Goal: Information Seeking & Learning: Learn about a topic

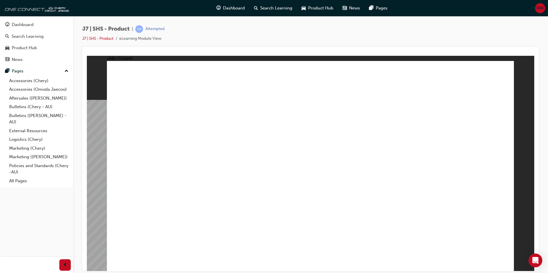
drag, startPoint x: 342, startPoint y: 93, endPoint x: 360, endPoint y: 103, distance: 20.8
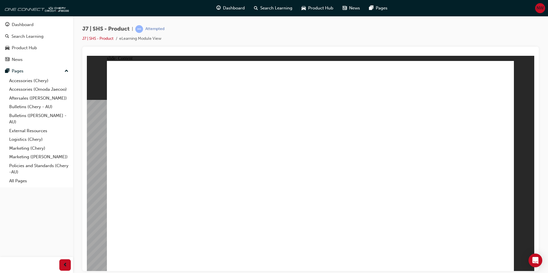
drag, startPoint x: 184, startPoint y: 225, endPoint x: 287, endPoint y: 197, distance: 106.6
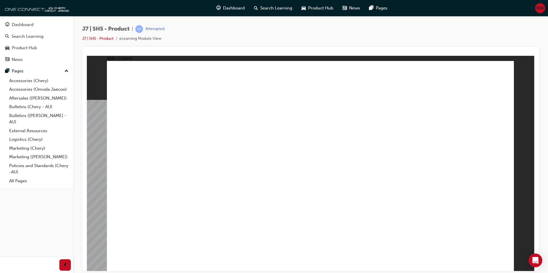
drag, startPoint x: 291, startPoint y: 133, endPoint x: 283, endPoint y: 162, distance: 30.4
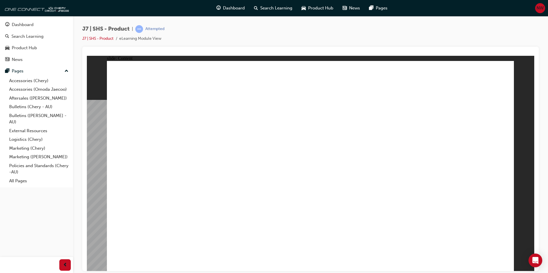
drag, startPoint x: 218, startPoint y: 229, endPoint x: 224, endPoint y: 229, distance: 5.7
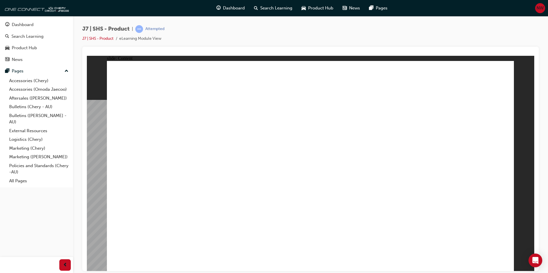
drag, startPoint x: 271, startPoint y: 231, endPoint x: 347, endPoint y: 230, distance: 75.3
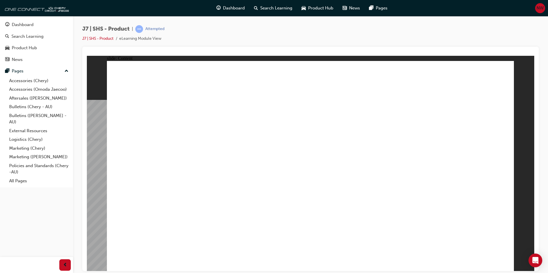
drag, startPoint x: 427, startPoint y: 231, endPoint x: 423, endPoint y: 235, distance: 5.9
drag, startPoint x: 355, startPoint y: 234, endPoint x: 327, endPoint y: 231, distance: 27.7
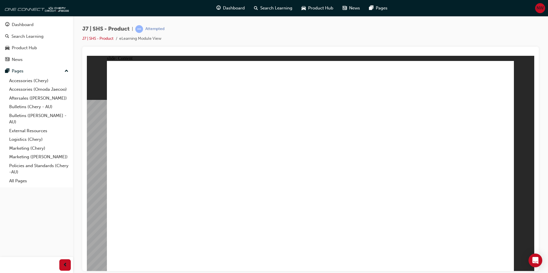
drag, startPoint x: 317, startPoint y: 229, endPoint x: 463, endPoint y: 209, distance: 146.9
drag, startPoint x: 268, startPoint y: 221, endPoint x: 314, endPoint y: 224, distance: 46.2
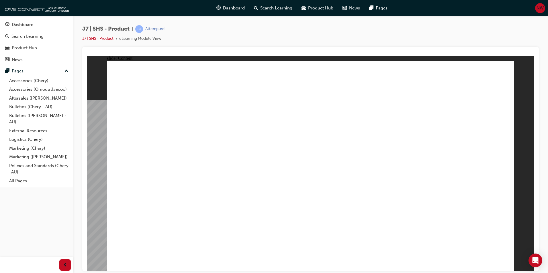
drag, startPoint x: 314, startPoint y: 224, endPoint x: 318, endPoint y: 225, distance: 4.6
drag, startPoint x: 348, startPoint y: 222, endPoint x: 400, endPoint y: 227, distance: 52.9
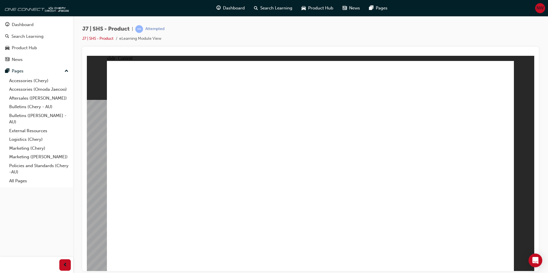
drag, startPoint x: 211, startPoint y: 166, endPoint x: 265, endPoint y: 166, distance: 53.6
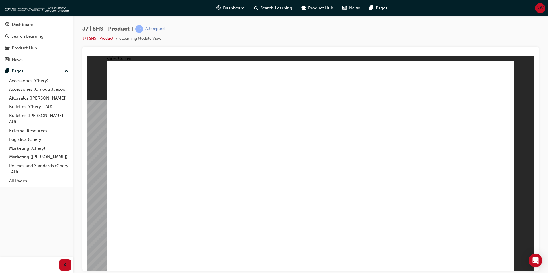
drag, startPoint x: 265, startPoint y: 166, endPoint x: 327, endPoint y: 172, distance: 62.2
drag, startPoint x: 379, startPoint y: 181, endPoint x: 455, endPoint y: 183, distance: 75.3
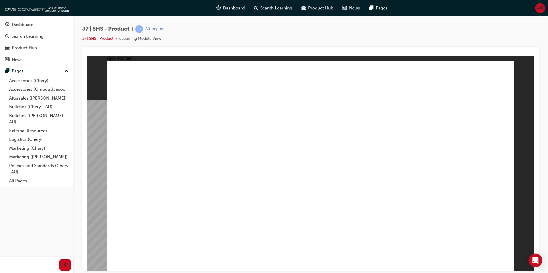
drag, startPoint x: 455, startPoint y: 183, endPoint x: 251, endPoint y: 194, distance: 203.4
drag, startPoint x: 250, startPoint y: 195, endPoint x: 236, endPoint y: 199, distance: 14.3
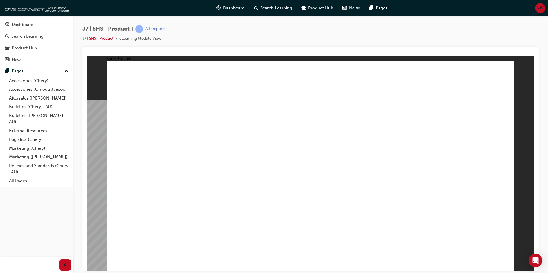
drag, startPoint x: 207, startPoint y: 210, endPoint x: 231, endPoint y: 211, distance: 23.8
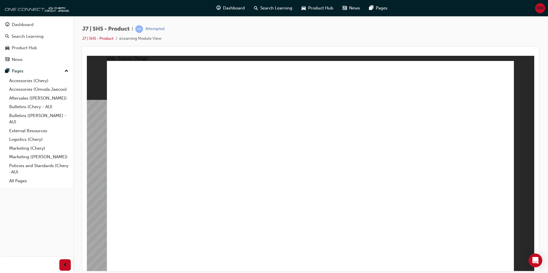
click at [502, 263] on span "Rectangle 1 EXTERIOR DESIGN Line 1 Rectangle 1 MENU RESOURCES right-arrow.png M…" at bounding box center [310, 168] width 407 height 215
drag, startPoint x: 504, startPoint y: 257, endPoint x: 494, endPoint y: 247, distance: 13.8
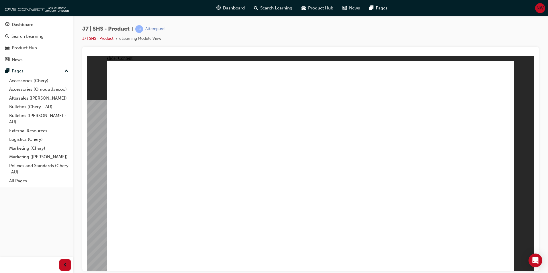
drag, startPoint x: 337, startPoint y: 175, endPoint x: 328, endPoint y: 143, distance: 33.6
drag, startPoint x: 328, startPoint y: 143, endPoint x: 227, endPoint y: 196, distance: 113.9
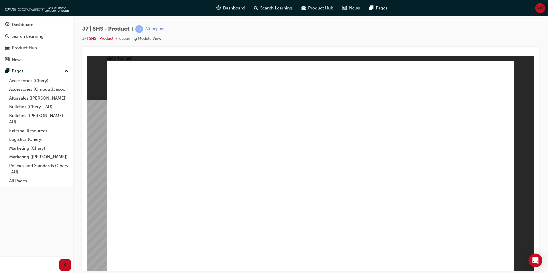
drag, startPoint x: 227, startPoint y: 196, endPoint x: 278, endPoint y: 192, distance: 50.8
drag, startPoint x: 407, startPoint y: 161, endPoint x: 413, endPoint y: 159, distance: 6.3
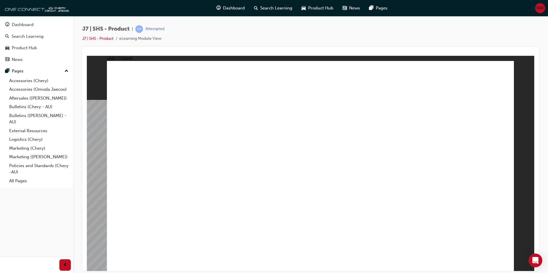
drag, startPoint x: 468, startPoint y: 152, endPoint x: 454, endPoint y: 188, distance: 38.8
drag, startPoint x: 454, startPoint y: 189, endPoint x: 460, endPoint y: 201, distance: 13.2
drag, startPoint x: 460, startPoint y: 201, endPoint x: 465, endPoint y: 211, distance: 11.5
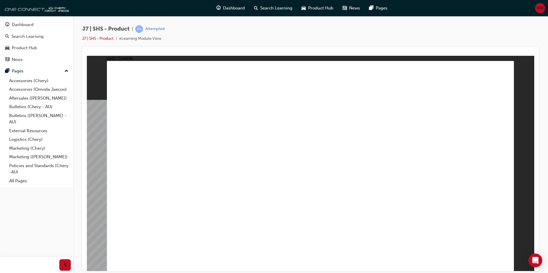
drag, startPoint x: 138, startPoint y: 94, endPoint x: 225, endPoint y: 89, distance: 87.5
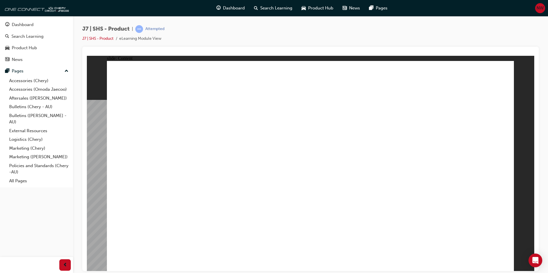
drag, startPoint x: 380, startPoint y: 116, endPoint x: 483, endPoint y: 115, distance: 103.4
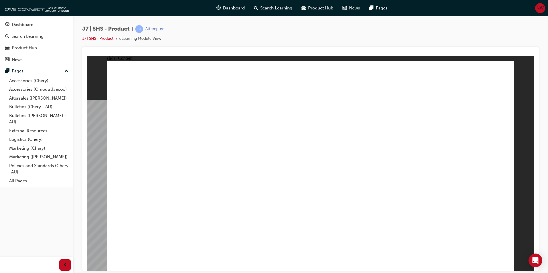
drag, startPoint x: 372, startPoint y: 197, endPoint x: 518, endPoint y: 241, distance: 152.7
click at [518, 241] on div "slide: Content Rectangle 1 EXTERIOR DESIGN STYLING Rectangle 1 Subtle styling c…" at bounding box center [310, 163] width 447 height 215
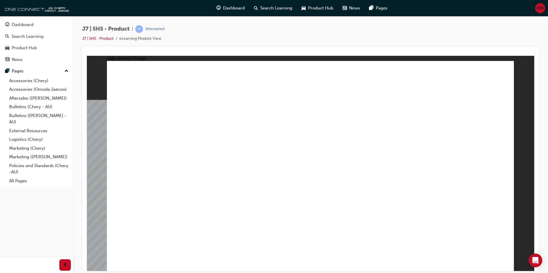
drag, startPoint x: 296, startPoint y: 171, endPoint x: 365, endPoint y: 200, distance: 74.7
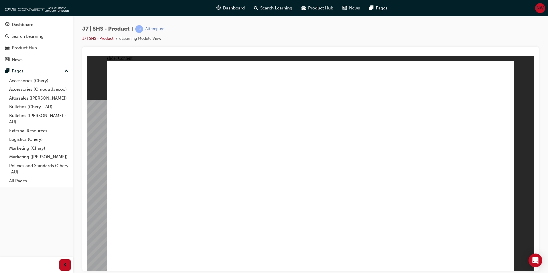
drag, startPoint x: 367, startPoint y: 202, endPoint x: 425, endPoint y: 223, distance: 62.2
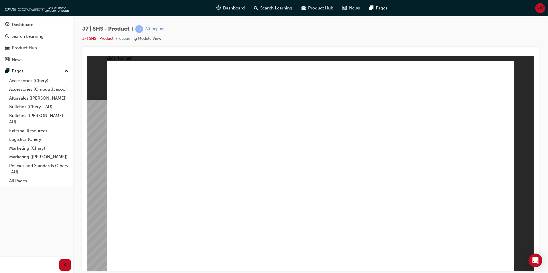
drag, startPoint x: 148, startPoint y: 112, endPoint x: 159, endPoint y: 154, distance: 43.3
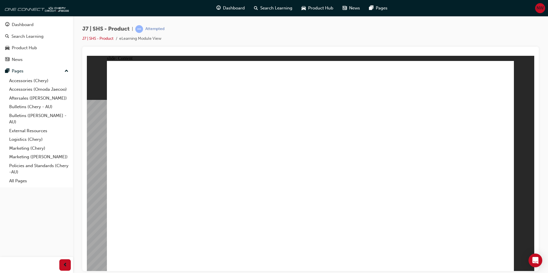
click at [499, 260] on span "Rectangle 1 INTERIOR DESIGN GEAR SELECTOR Rectangle 4 ELECTRONIC PARK BRAKE Whe…" at bounding box center [310, 168] width 407 height 215
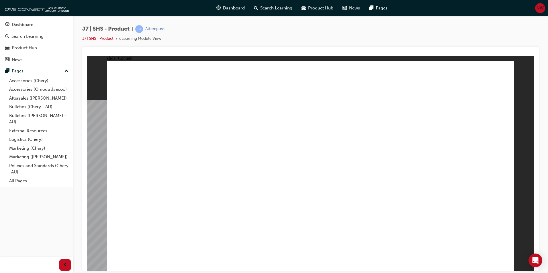
drag, startPoint x: 186, startPoint y: 163, endPoint x: 190, endPoint y: 197, distance: 34.1
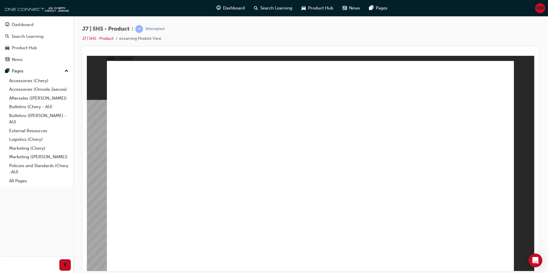
drag, startPoint x: 497, startPoint y: 261, endPoint x: 518, endPoint y: 270, distance: 22.8
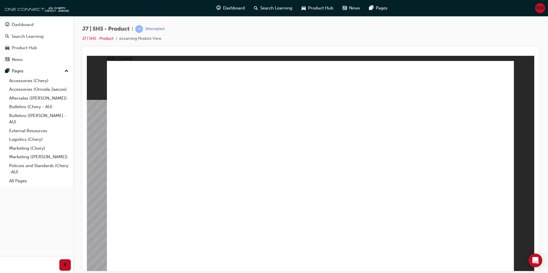
drag, startPoint x: 445, startPoint y: 110, endPoint x: 440, endPoint y: 108, distance: 5.8
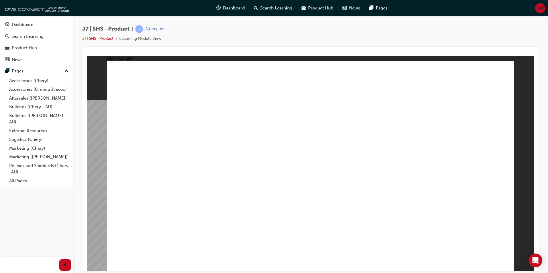
drag, startPoint x: 331, startPoint y: 183, endPoint x: 311, endPoint y: 183, distance: 20.1
drag, startPoint x: 272, startPoint y: 180, endPoint x: 253, endPoint y: 172, distance: 20.5
drag, startPoint x: 247, startPoint y: 172, endPoint x: 235, endPoint y: 185, distance: 17.4
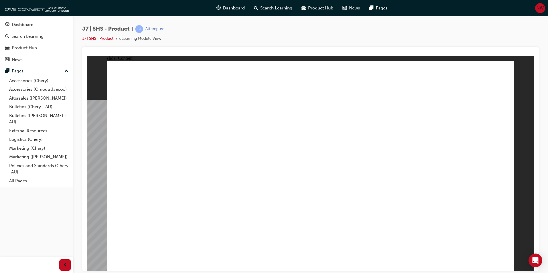
drag, startPoint x: 219, startPoint y: 189, endPoint x: 186, endPoint y: 198, distance: 33.8
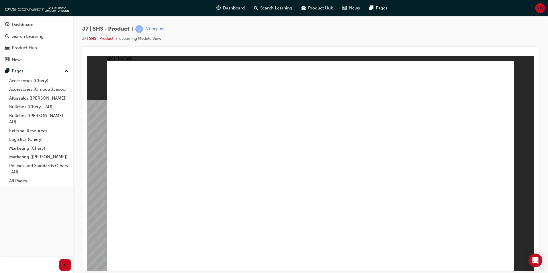
drag, startPoint x: 504, startPoint y: 260, endPoint x: 501, endPoint y: 263, distance: 4.9
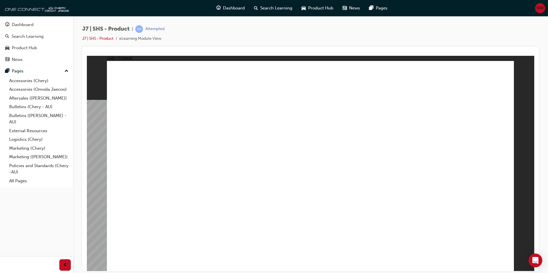
drag, startPoint x: 247, startPoint y: 117, endPoint x: 250, endPoint y: 117, distance: 3.2
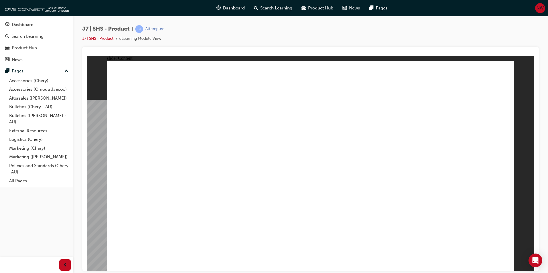
drag, startPoint x: 370, startPoint y: 118, endPoint x: 396, endPoint y: 117, distance: 25.5
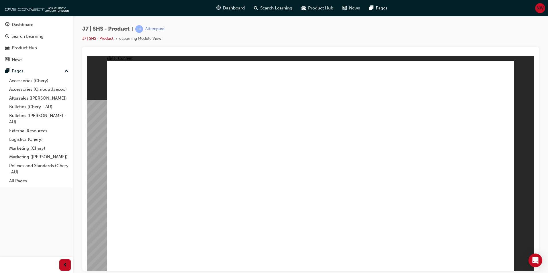
drag, startPoint x: 165, startPoint y: 168, endPoint x: 192, endPoint y: 179, distance: 29.3
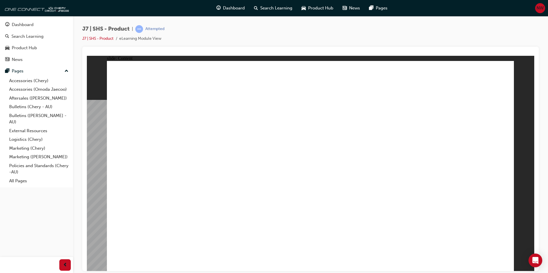
drag, startPoint x: 502, startPoint y: 257, endPoint x: 406, endPoint y: 131, distance: 157.6
drag, startPoint x: 350, startPoint y: 229, endPoint x: 404, endPoint y: 219, distance: 54.4
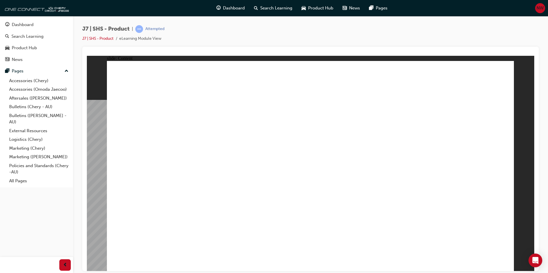
drag, startPoint x: 371, startPoint y: 244, endPoint x: 413, endPoint y: 216, distance: 49.7
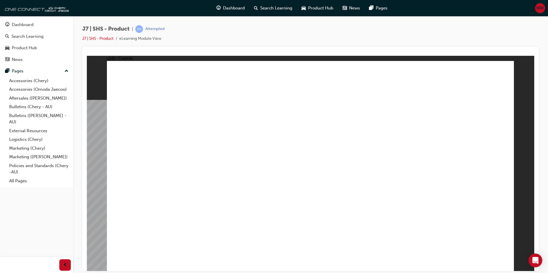
drag, startPoint x: 201, startPoint y: 220, endPoint x: 203, endPoint y: 203, distance: 17.0
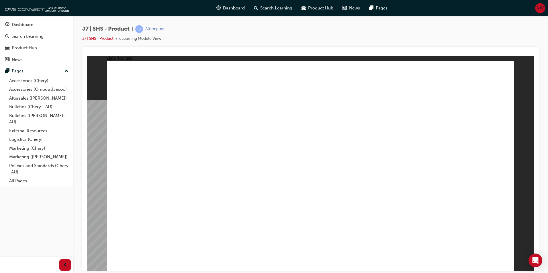
drag, startPoint x: 358, startPoint y: 232, endPoint x: 357, endPoint y: 220, distance: 12.6
drag, startPoint x: 396, startPoint y: 193, endPoint x: 388, endPoint y: 204, distance: 13.0
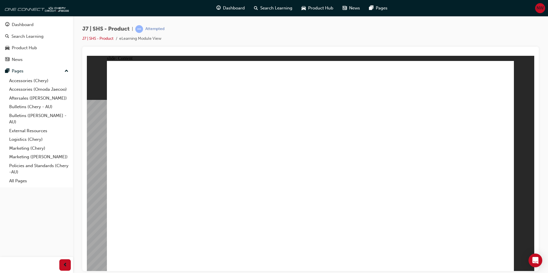
drag, startPoint x: 483, startPoint y: 235, endPoint x: 491, endPoint y: 208, distance: 27.9
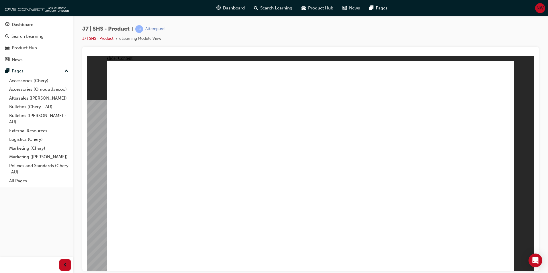
drag, startPoint x: 342, startPoint y: 194, endPoint x: 342, endPoint y: 201, distance: 7.5
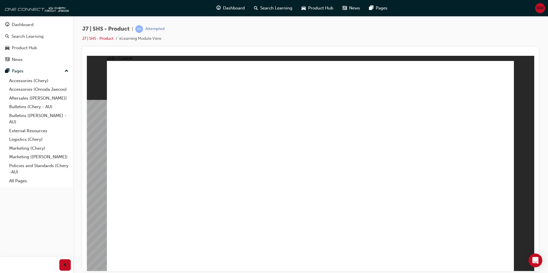
drag, startPoint x: 340, startPoint y: 221, endPoint x: 343, endPoint y: 219, distance: 3.4
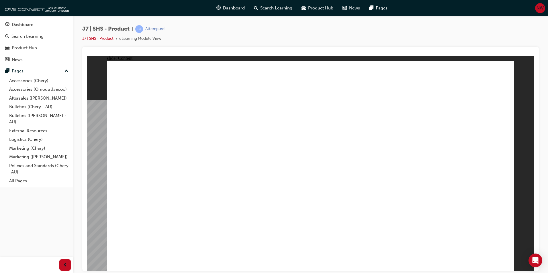
drag, startPoint x: 345, startPoint y: 224, endPoint x: 349, endPoint y: 213, distance: 11.5
drag, startPoint x: 434, startPoint y: 222, endPoint x: 445, endPoint y: 222, distance: 10.9
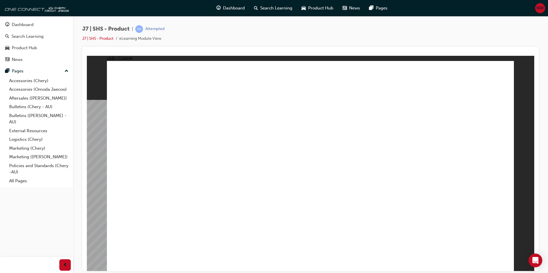
drag, startPoint x: 445, startPoint y: 222, endPoint x: 417, endPoint y: 215, distance: 28.9
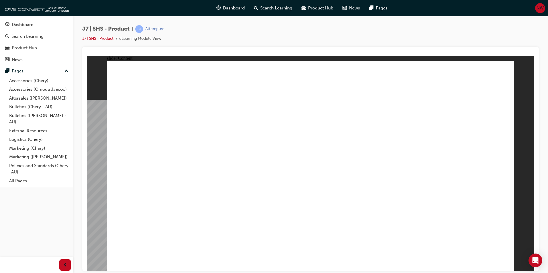
drag, startPoint x: 364, startPoint y: 221, endPoint x: 363, endPoint y: 216, distance: 5.4
drag, startPoint x: 199, startPoint y: 123, endPoint x: 192, endPoint y: 113, distance: 12.1
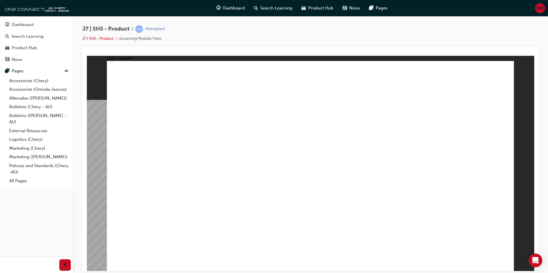
drag, startPoint x: 363, startPoint y: 205, endPoint x: 355, endPoint y: 219, distance: 16.5
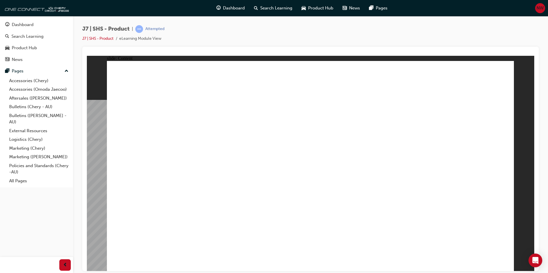
drag, startPoint x: 361, startPoint y: 202, endPoint x: 361, endPoint y: 219, distance: 16.6
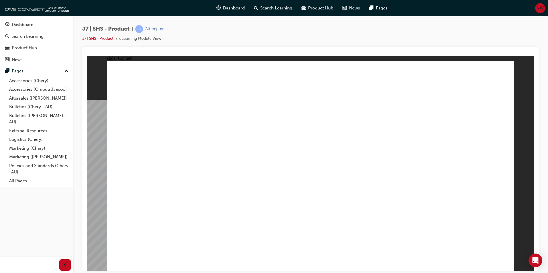
drag, startPoint x: 353, startPoint y: 220, endPoint x: 346, endPoint y: 220, distance: 7.4
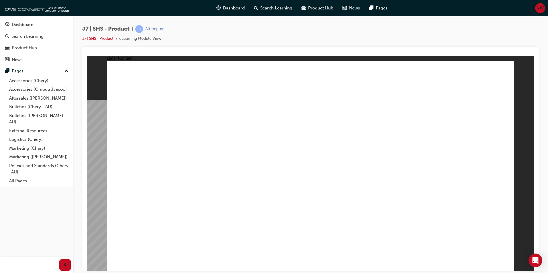
drag, startPoint x: 366, startPoint y: 209, endPoint x: 363, endPoint y: 214, distance: 5.5
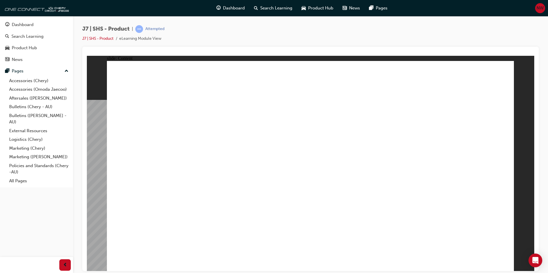
drag, startPoint x: 501, startPoint y: 255, endPoint x: 500, endPoint y: 258, distance: 3.2
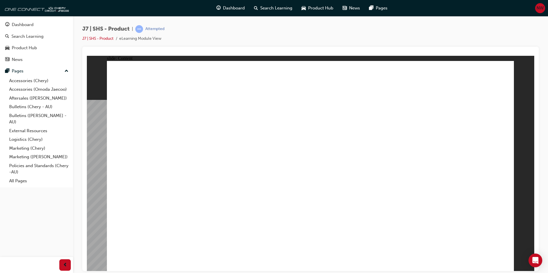
drag, startPoint x: 220, startPoint y: 193, endPoint x: 223, endPoint y: 206, distance: 13.2
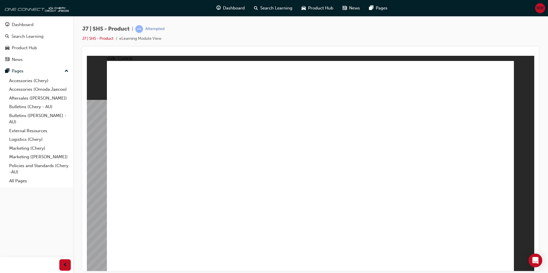
drag, startPoint x: 327, startPoint y: 176, endPoint x: 353, endPoint y: 185, distance: 28.4
drag, startPoint x: 361, startPoint y: 190, endPoint x: 377, endPoint y: 206, distance: 22.1
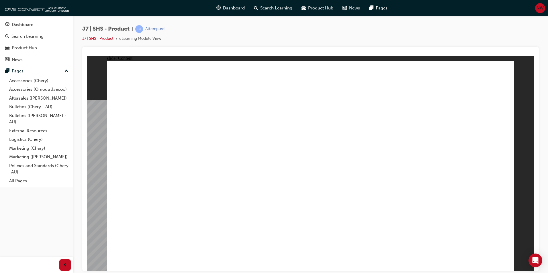
drag, startPoint x: 377, startPoint y: 206, endPoint x: 381, endPoint y: 210, distance: 6.3
drag, startPoint x: 373, startPoint y: 148, endPoint x: 349, endPoint y: 139, distance: 26.2
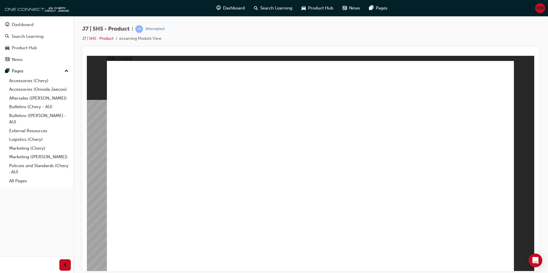
drag, startPoint x: 349, startPoint y: 139, endPoint x: 306, endPoint y: 134, distance: 43.2
drag, startPoint x: 294, startPoint y: 134, endPoint x: 295, endPoint y: 148, distance: 14.1
drag, startPoint x: 295, startPoint y: 148, endPoint x: 320, endPoint y: 171, distance: 33.9
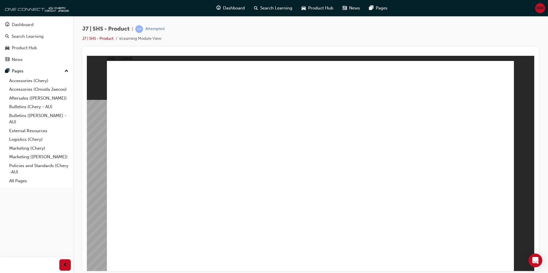
drag, startPoint x: 320, startPoint y: 171, endPoint x: 351, endPoint y: 179, distance: 32.1
drag, startPoint x: 351, startPoint y: 179, endPoint x: 373, endPoint y: 186, distance: 22.6
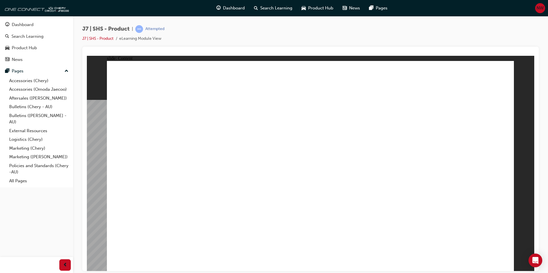
drag, startPoint x: 373, startPoint y: 186, endPoint x: 376, endPoint y: 190, distance: 5.2
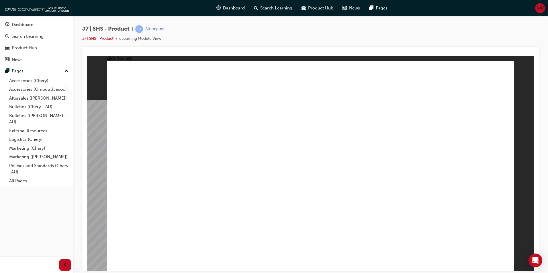
drag, startPoint x: 366, startPoint y: 205, endPoint x: 316, endPoint y: 201, distance: 50.9
drag, startPoint x: 290, startPoint y: 198, endPoint x: 252, endPoint y: 190, distance: 38.7
drag, startPoint x: 252, startPoint y: 190, endPoint x: 217, endPoint y: 191, distance: 35.5
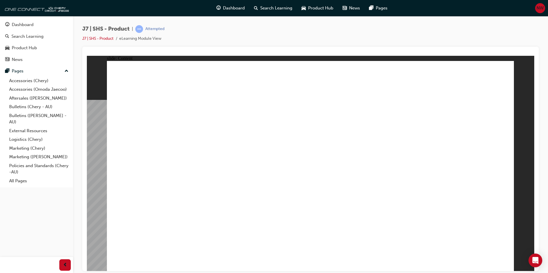
drag, startPoint x: 225, startPoint y: 196, endPoint x: 363, endPoint y: 238, distance: 143.7
drag, startPoint x: 364, startPoint y: 238, endPoint x: 375, endPoint y: 245, distance: 12.7
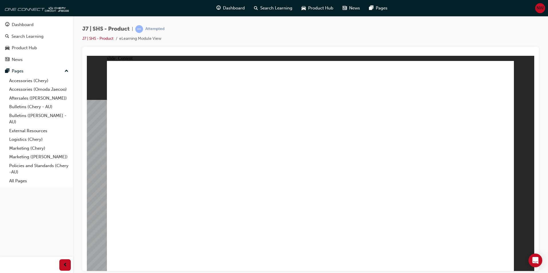
drag
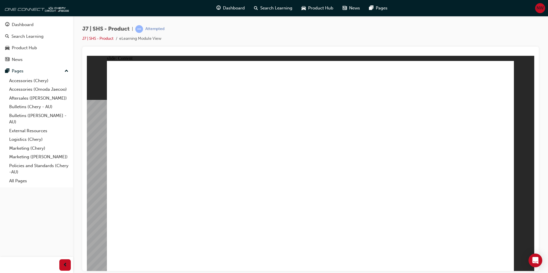
drag, startPoint x: 314, startPoint y: 248, endPoint x: 362, endPoint y: 200, distance: 67.8
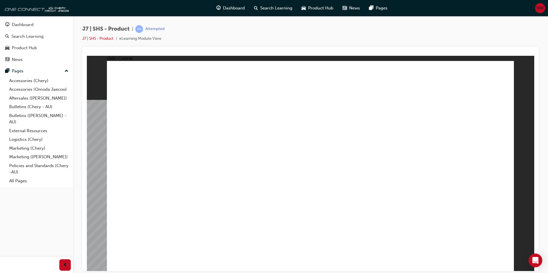
drag, startPoint x: 439, startPoint y: 201, endPoint x: 280, endPoint y: 156, distance: 165.0
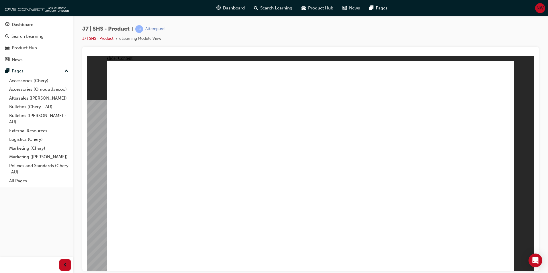
drag, startPoint x: 280, startPoint y: 156, endPoint x: 230, endPoint y: 165, distance: 51.0
drag, startPoint x: 197, startPoint y: 181, endPoint x: 166, endPoint y: 198, distance: 35.4
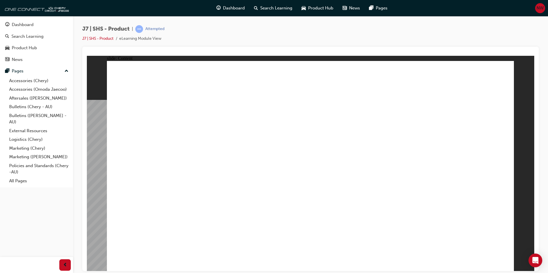
drag, startPoint x: 166, startPoint y: 198, endPoint x: 118, endPoint y: 213, distance: 50.4
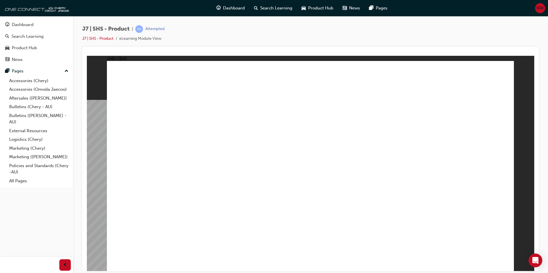
radio input "false"
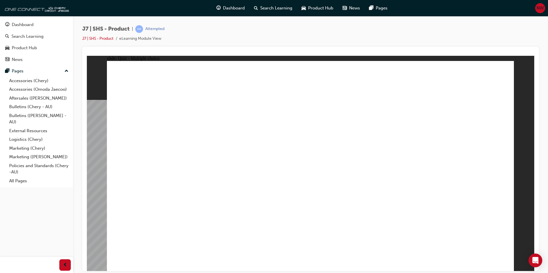
radio input "false"
radio input "true"
radio input "false"
drag, startPoint x: 376, startPoint y: 148, endPoint x: 378, endPoint y: 145, distance: 3.6
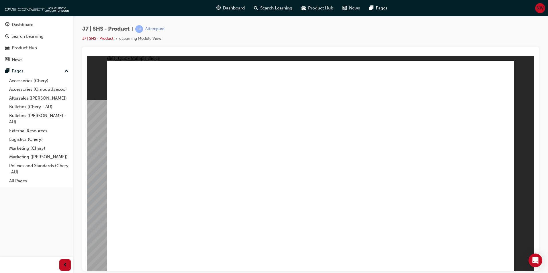
radio input "false"
radio input "true"
drag, startPoint x: 390, startPoint y: 111, endPoint x: 392, endPoint y: 122, distance: 11.1
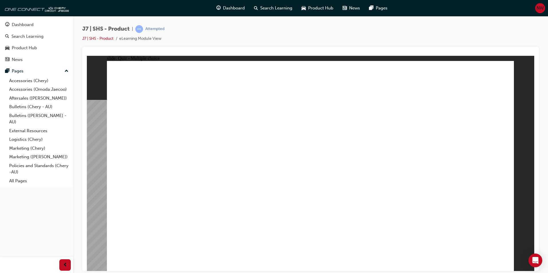
radio input "false"
radio input "true"
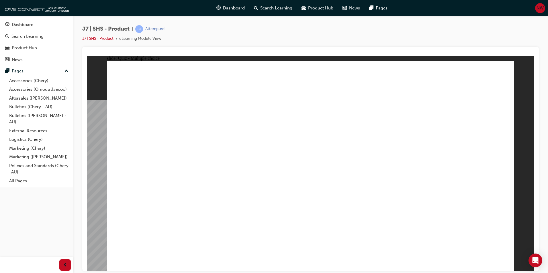
radio input "false"
radio input "true"
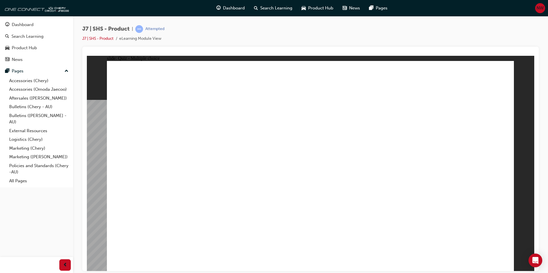
radio input "true"
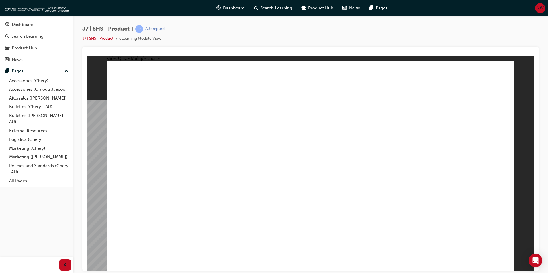
radio input "true"
drag, startPoint x: 318, startPoint y: 194, endPoint x: 318, endPoint y: 197, distance: 2.9
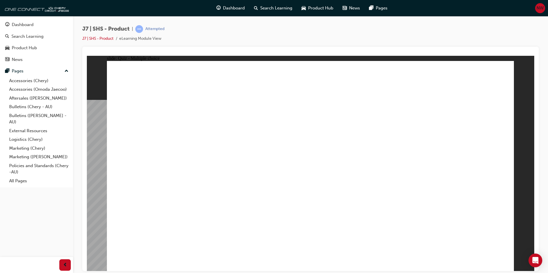
radio input "true"
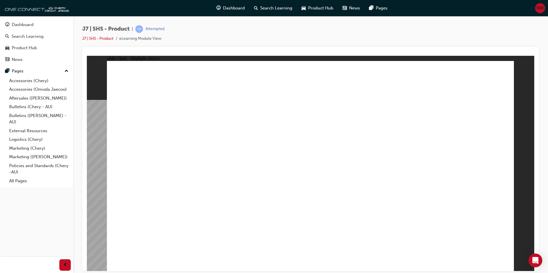
radio input "true"
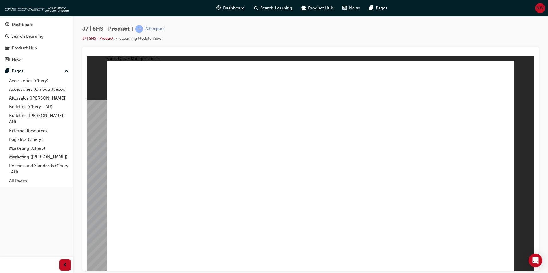
radio input "true"
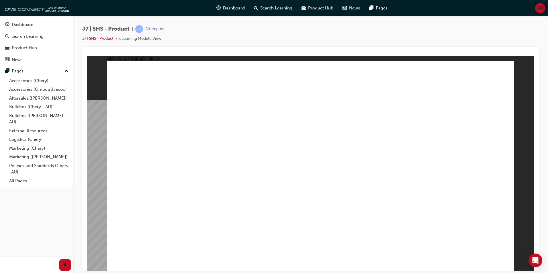
radio input "true"
drag, startPoint x: 362, startPoint y: 166, endPoint x: 327, endPoint y: 183, distance: 39.2
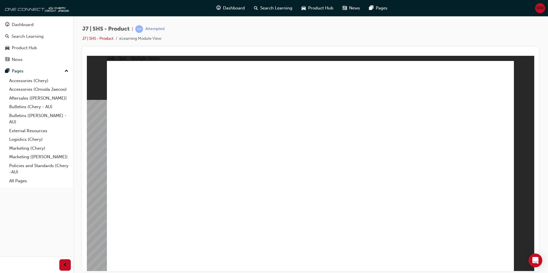
radio input "false"
radio input "true"
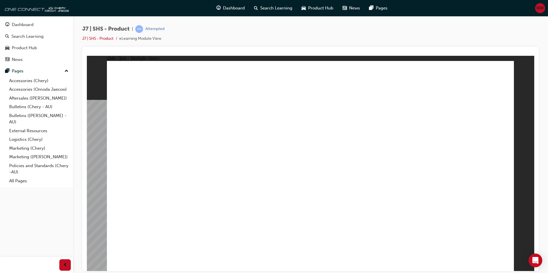
radio input "true"
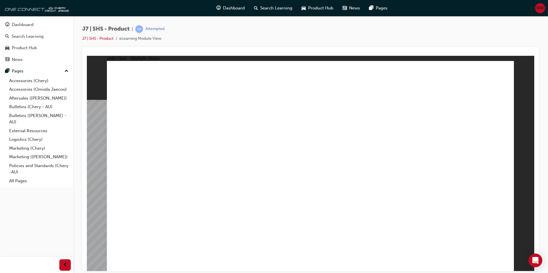
radio input "true"
drag, startPoint x: 408, startPoint y: 232, endPoint x: 413, endPoint y: 231, distance: 4.6
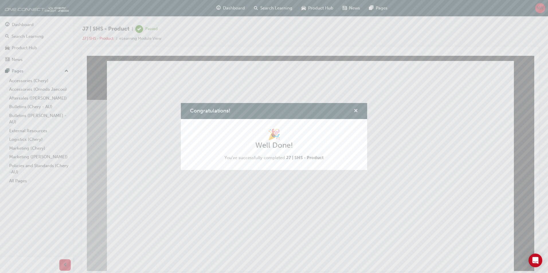
click at [356, 109] on span "cross-icon" at bounding box center [355, 111] width 4 height 5
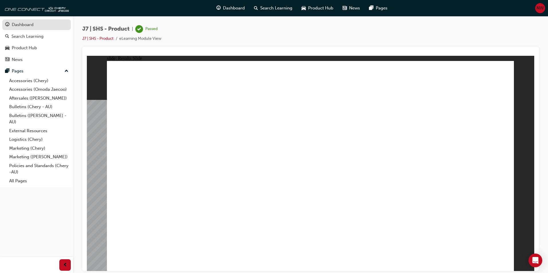
click at [48, 25] on div "Dashboard" at bounding box center [36, 24] width 63 height 7
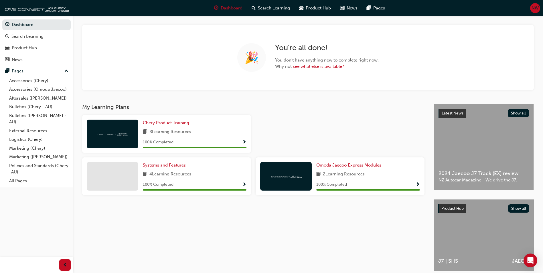
scroll to position [29, 0]
